Goal: Communication & Community: Participate in discussion

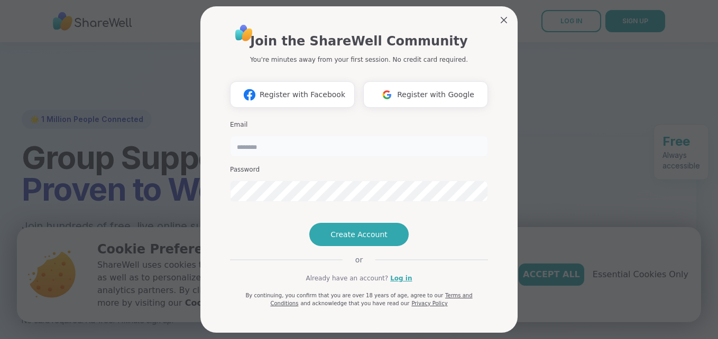
type input "**********"
click at [390, 283] on link "Log in" at bounding box center [401, 279] width 22 height 10
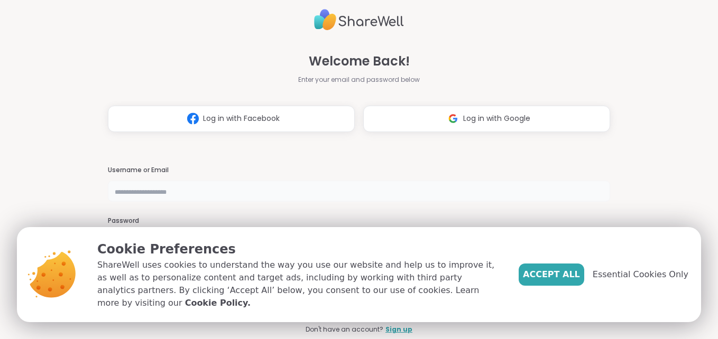
type input "**********"
click at [578, 278] on span "Accept All" at bounding box center [551, 275] width 57 height 13
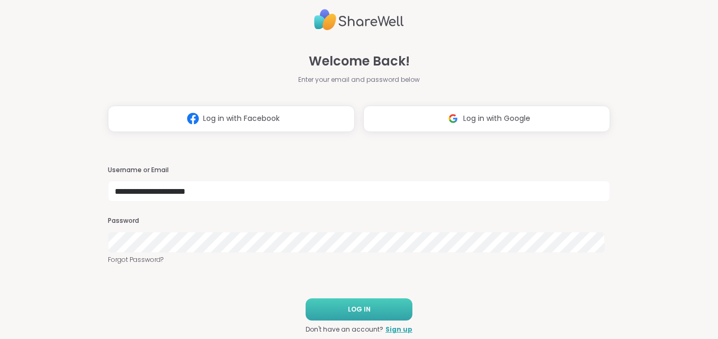
click at [376, 306] on button "LOG IN" at bounding box center [359, 310] width 107 height 22
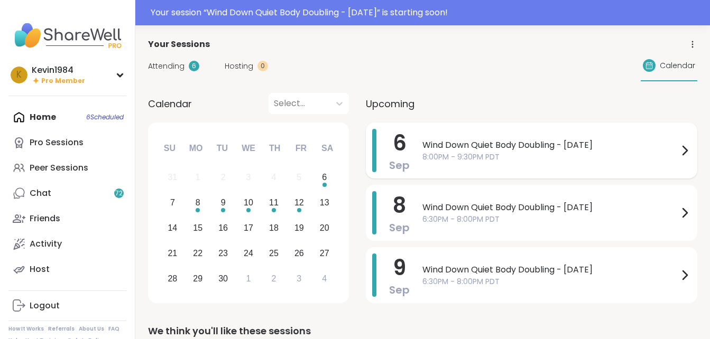
click at [475, 153] on span "8:00PM - 9:30PM PDT" at bounding box center [550, 157] width 256 height 11
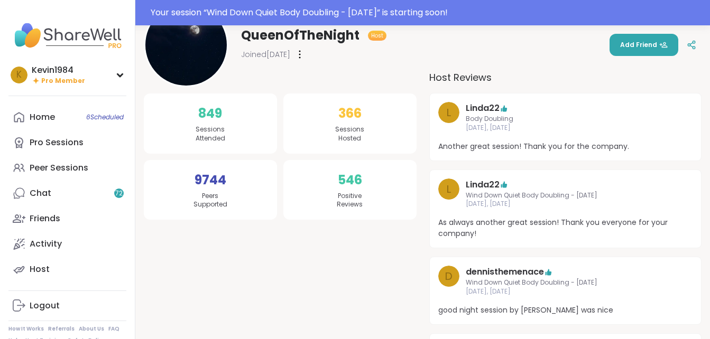
scroll to position [148, 0]
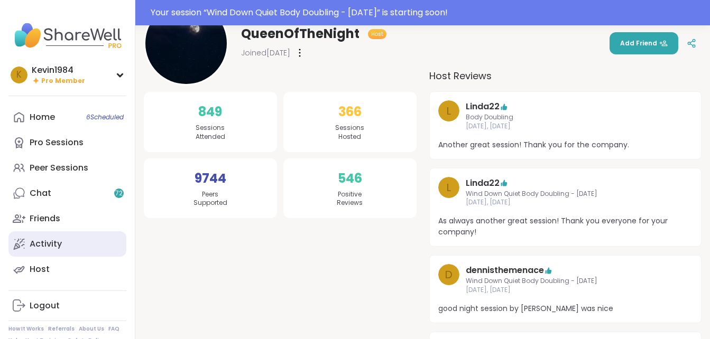
click at [43, 242] on div "Activity" at bounding box center [46, 244] width 32 height 12
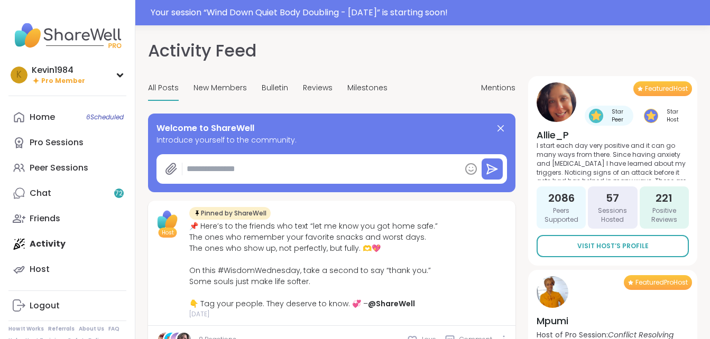
type textarea "*"
click at [36, 215] on div "Friends" at bounding box center [45, 219] width 31 height 12
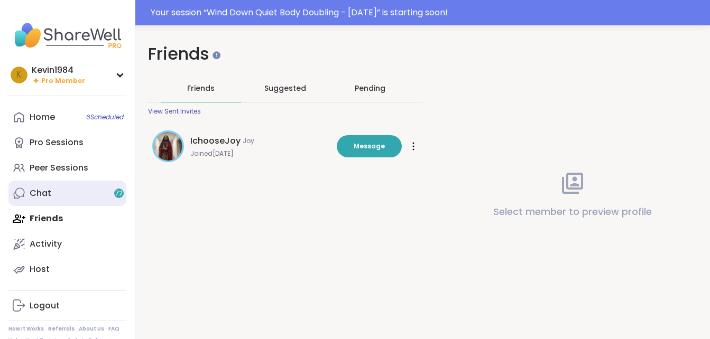
click at [32, 195] on div "Chat 72" at bounding box center [41, 194] width 22 height 12
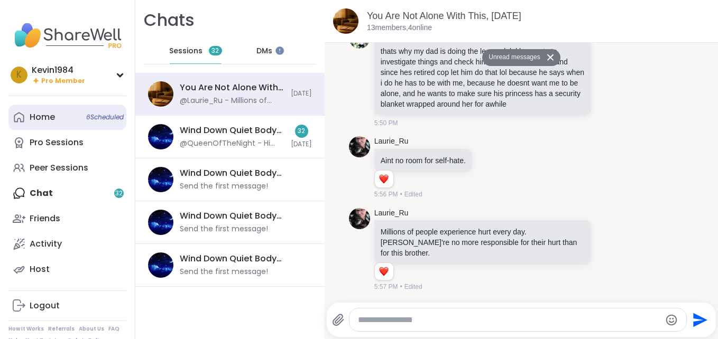
click at [39, 119] on div "Home 6 Scheduled" at bounding box center [42, 118] width 25 height 12
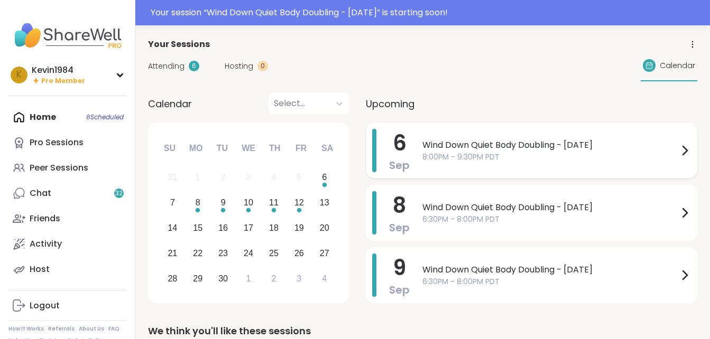
click at [502, 146] on span "Wind Down Quiet Body Doubling - [DATE]" at bounding box center [550, 145] width 256 height 13
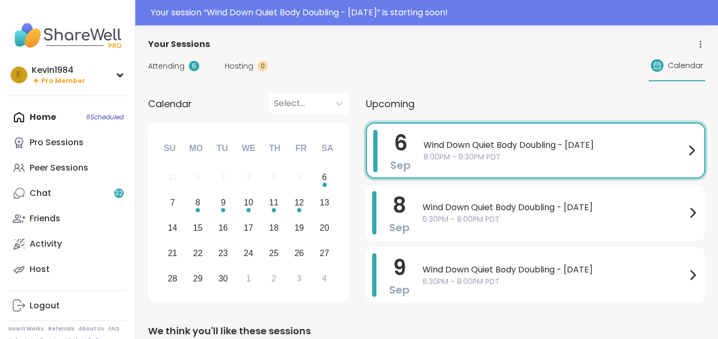
click at [502, 146] on div "View Full Session Page Wind Down Quiet Body Doubling - Saturday Hosted by: Quee…" at bounding box center [574, 127] width 285 height 68
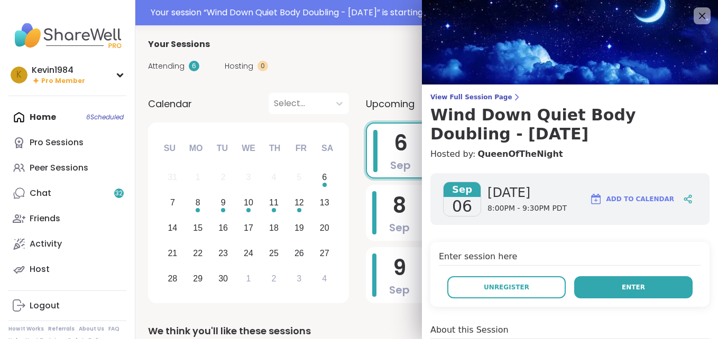
click at [600, 291] on button "Enter" at bounding box center [633, 288] width 118 height 22
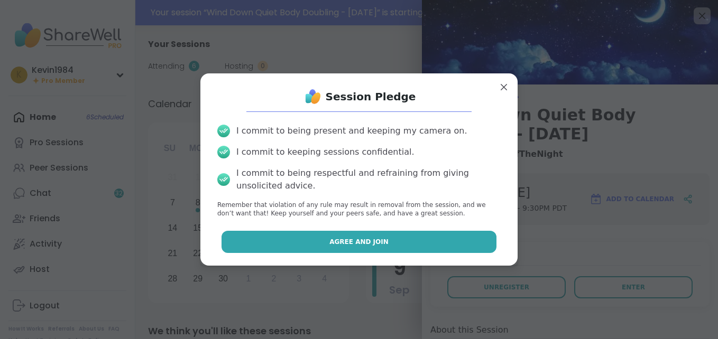
click at [410, 240] on button "Agree and Join" at bounding box center [359, 242] width 275 height 22
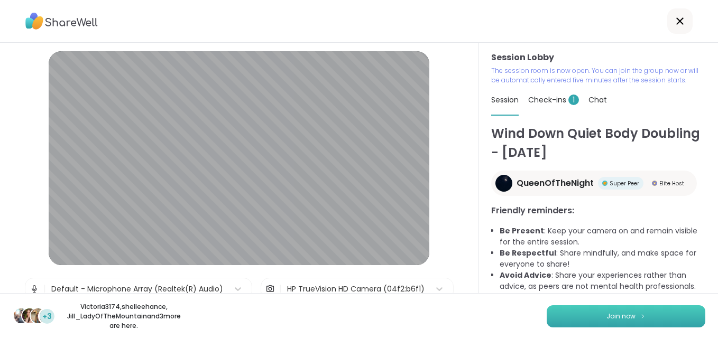
click at [572, 319] on button "Join now" at bounding box center [626, 317] width 159 height 22
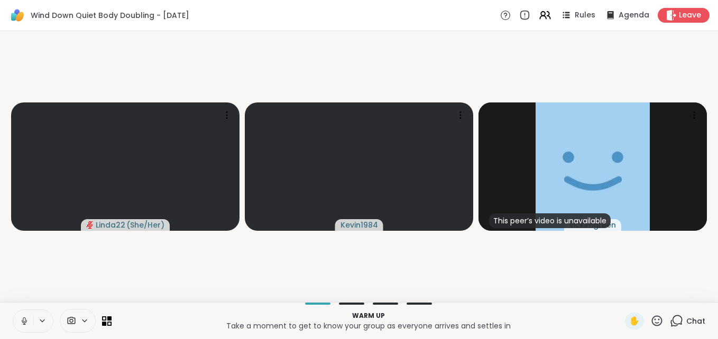
click at [25, 319] on icon at bounding box center [25, 322] width 10 height 10
